Goal: Task Accomplishment & Management: Manage account settings

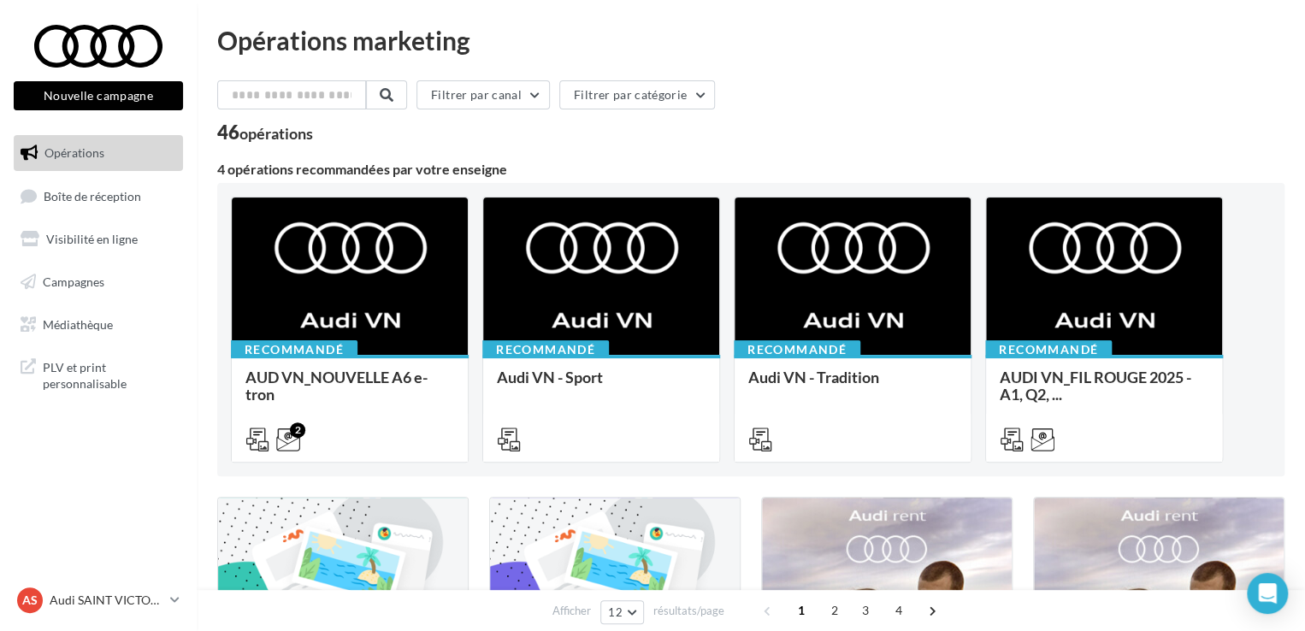
click at [105, 175] on ul "Opérations Boîte de réception Visibilité en ligne Campagnes Médiathèque" at bounding box center [98, 238] width 183 height 221
click at [103, 192] on span "Boîte de réception" at bounding box center [92, 195] width 97 height 15
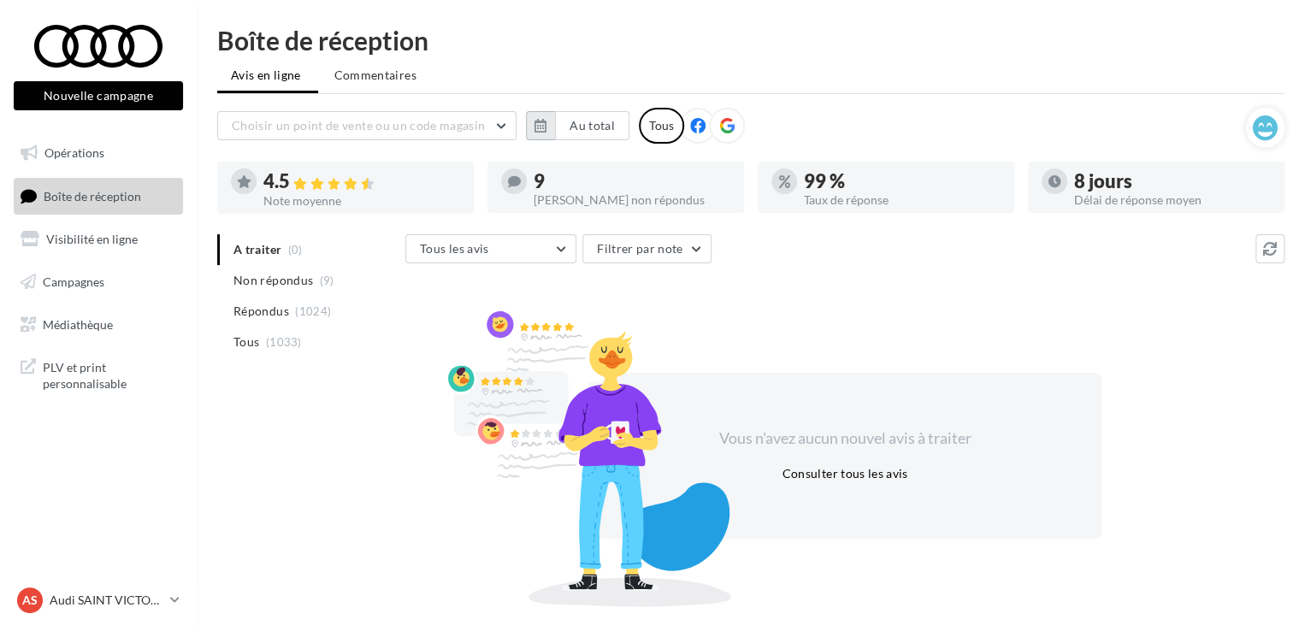
click at [530, 127] on button "button" at bounding box center [540, 125] width 29 height 29
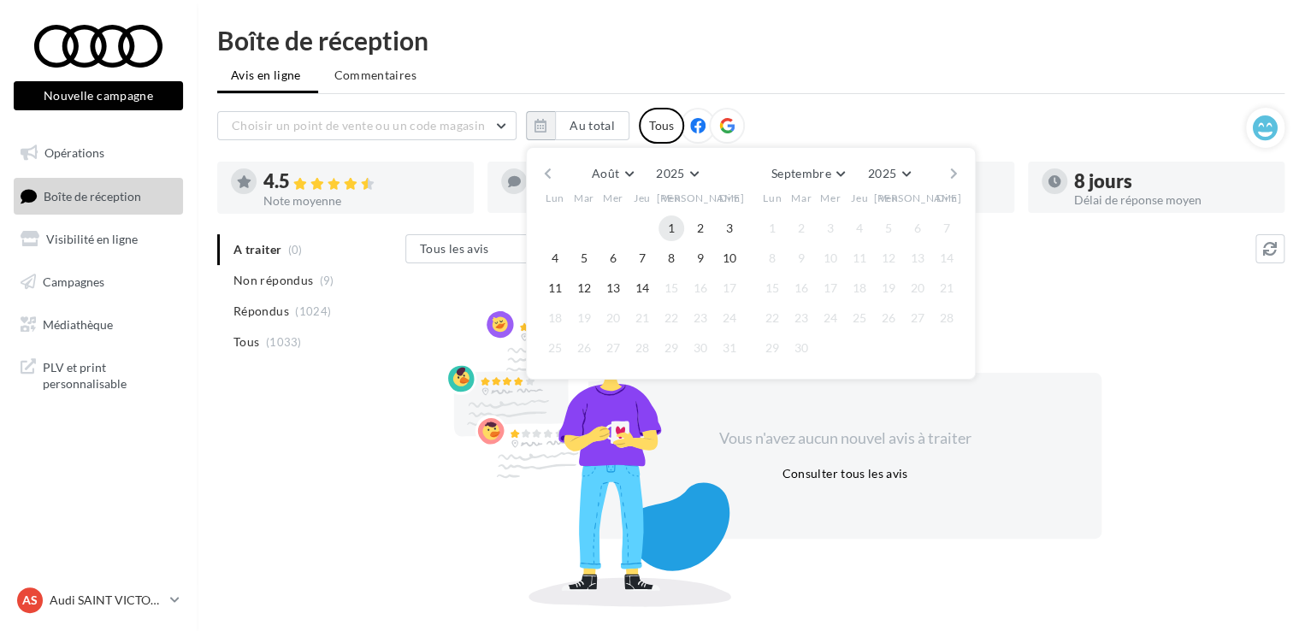
click at [671, 227] on button "1" at bounding box center [671, 228] width 26 height 26
click at [648, 290] on button "14" at bounding box center [642, 288] width 26 height 26
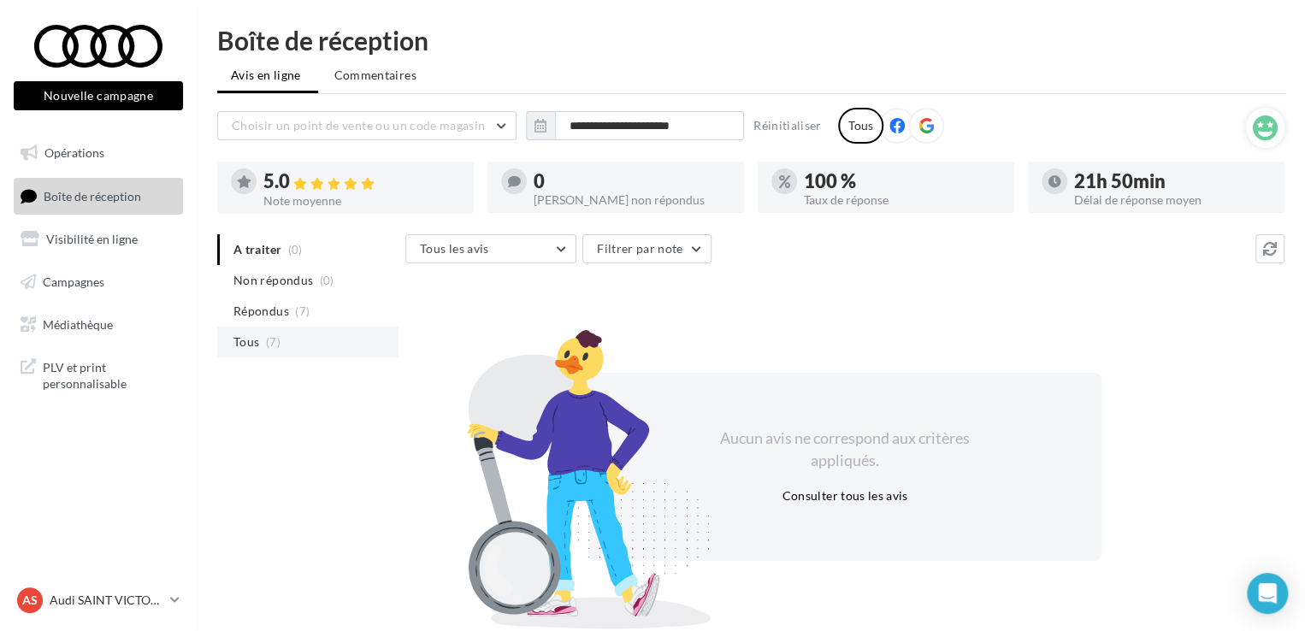
click at [270, 343] on span "(7)" at bounding box center [273, 342] width 15 height 14
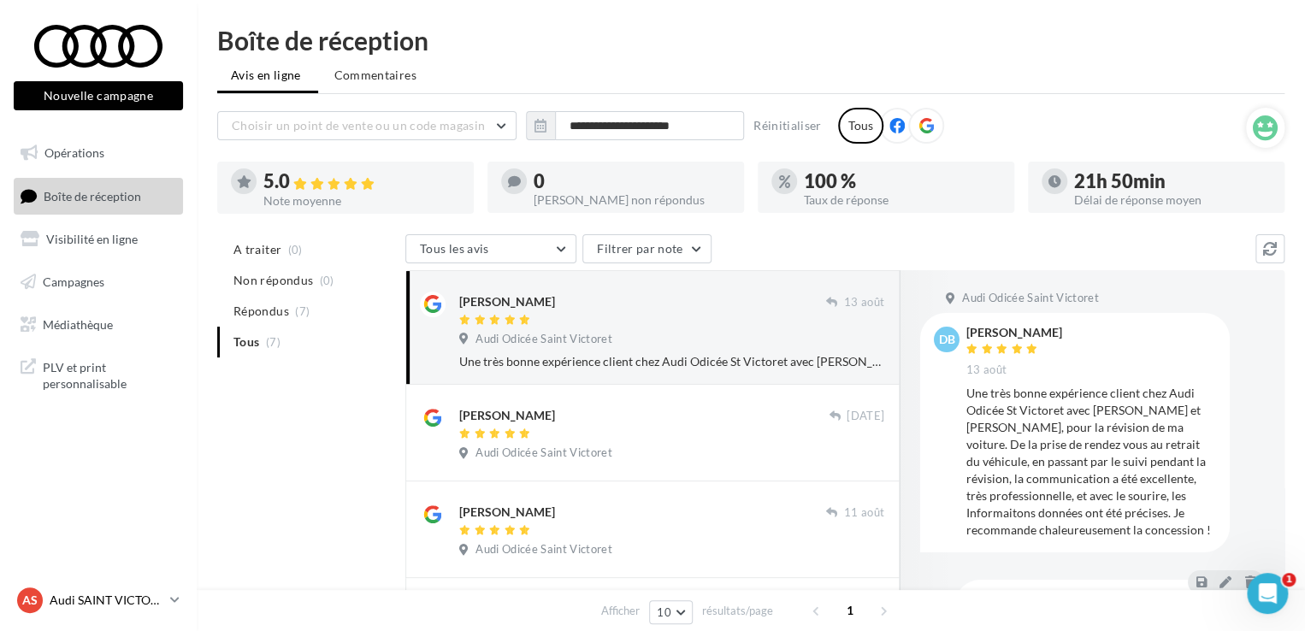
click at [133, 603] on p "Audi SAINT VICTORET" at bounding box center [107, 600] width 114 height 17
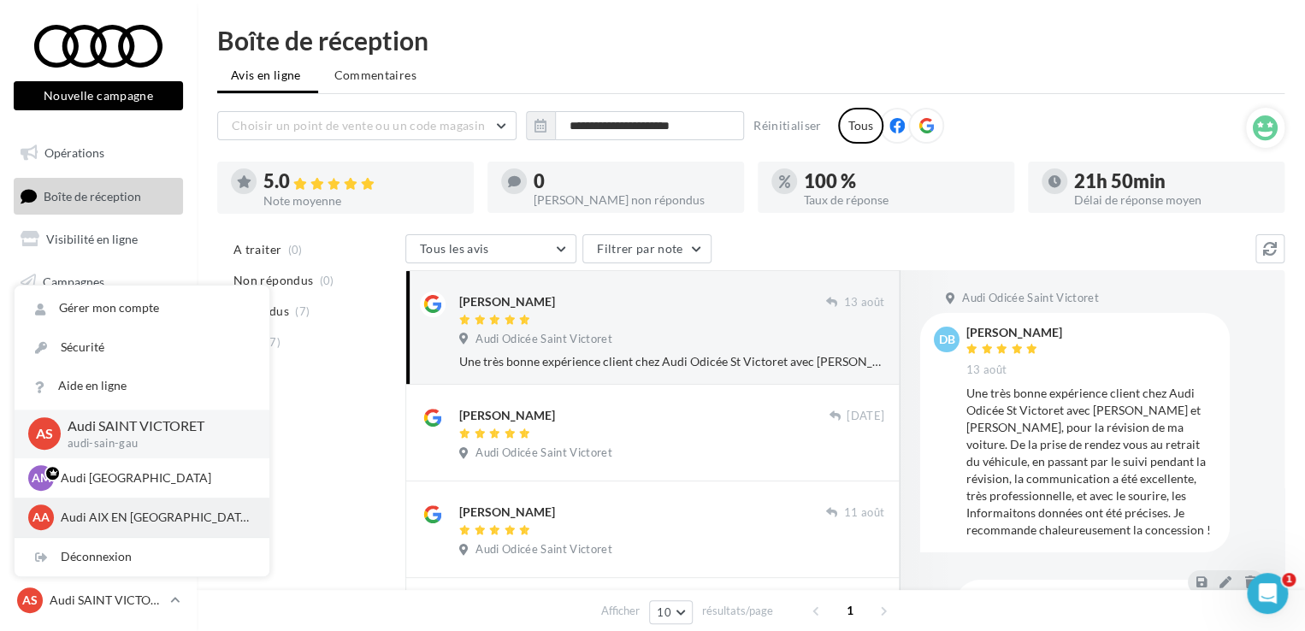
click at [133, 526] on div "AA Audi AIX EN [GEOGRAPHIC_DATA] audi-[GEOGRAPHIC_DATA]" at bounding box center [141, 517] width 227 height 26
